Goal: Book appointment/travel/reservation

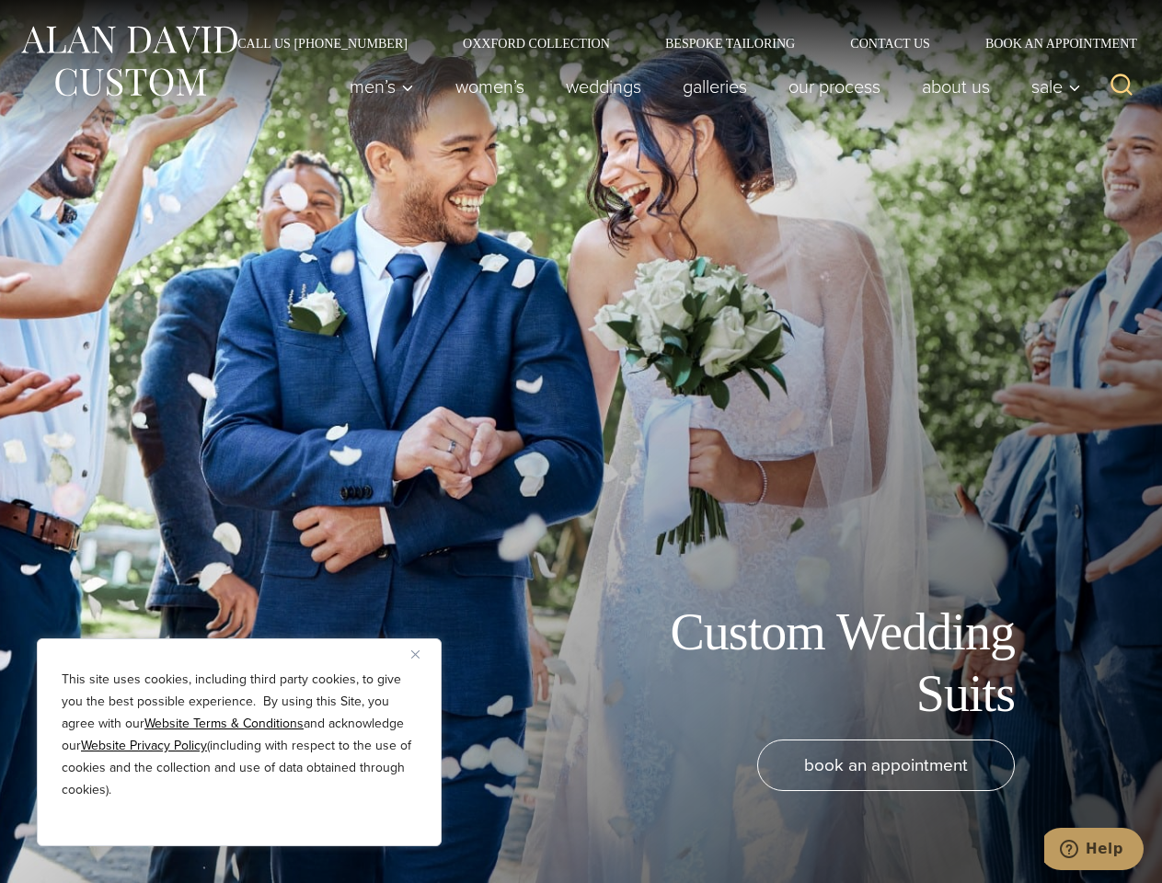
click at [580, 441] on div "Custom Wedding Suits book an appointment" at bounding box center [581, 441] width 1162 height 883
click at [422, 654] on button "Close" at bounding box center [422, 654] width 22 height 22
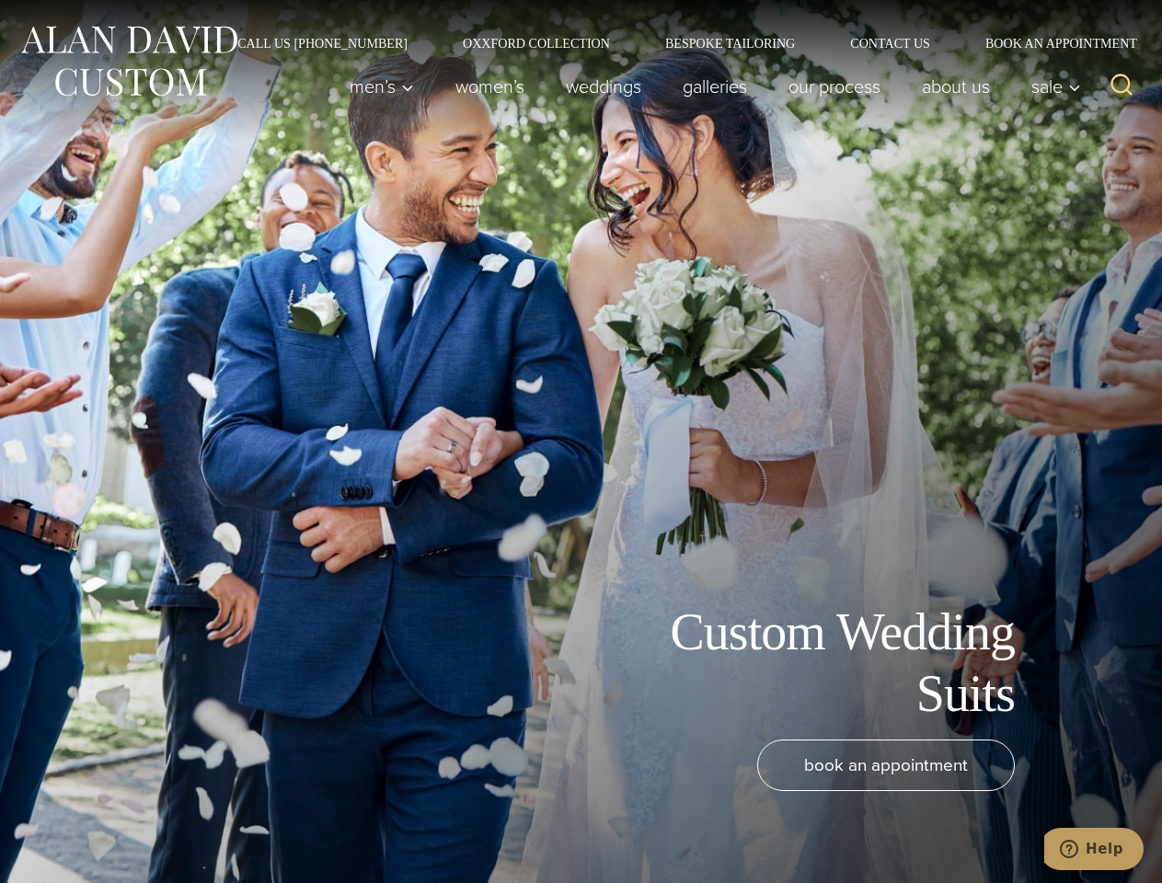
click at [239, 821] on div "book an appointment" at bounding box center [553, 801] width 1070 height 125
click at [1121, 86] on icon "Search" at bounding box center [1121, 85] width 27 height 27
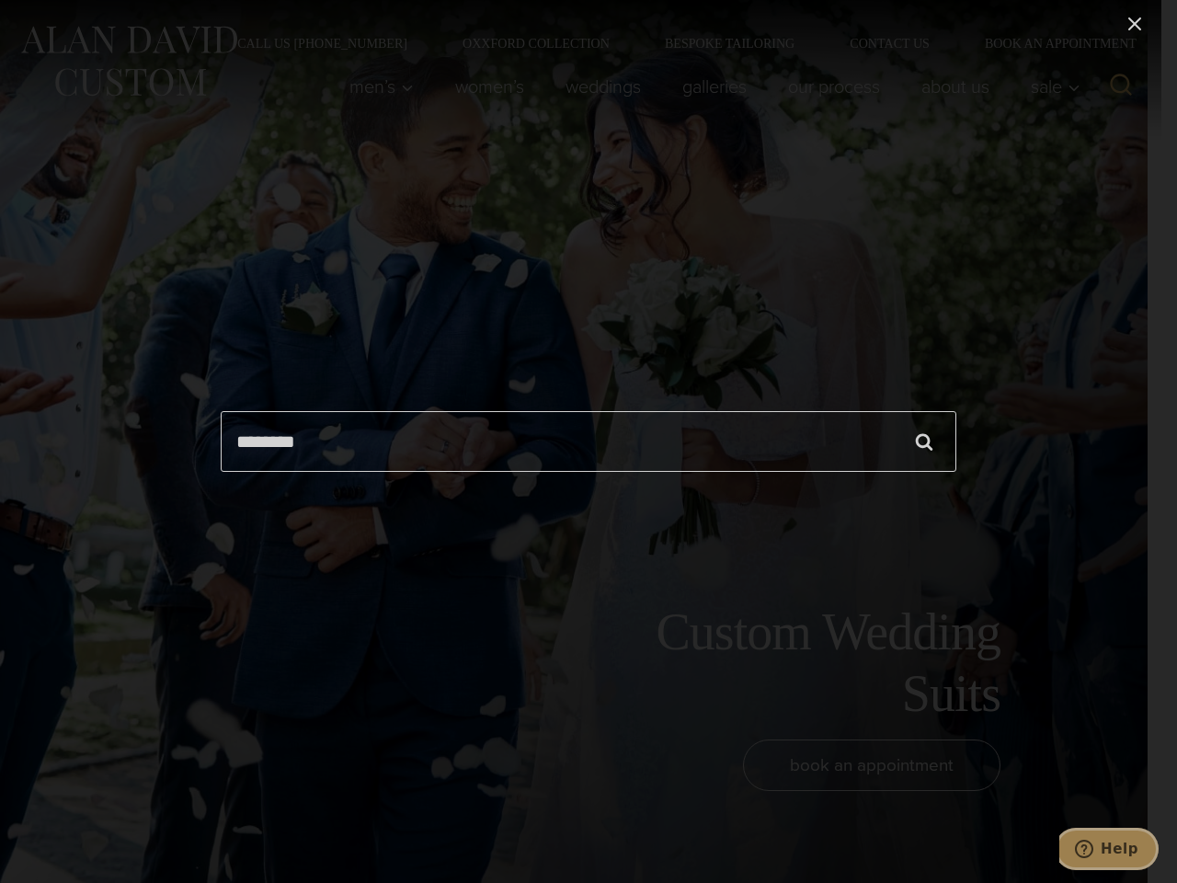
click at [1093, 849] on icon "Help" at bounding box center [1084, 849] width 18 height 18
